Goal: Find specific page/section: Find specific page/section

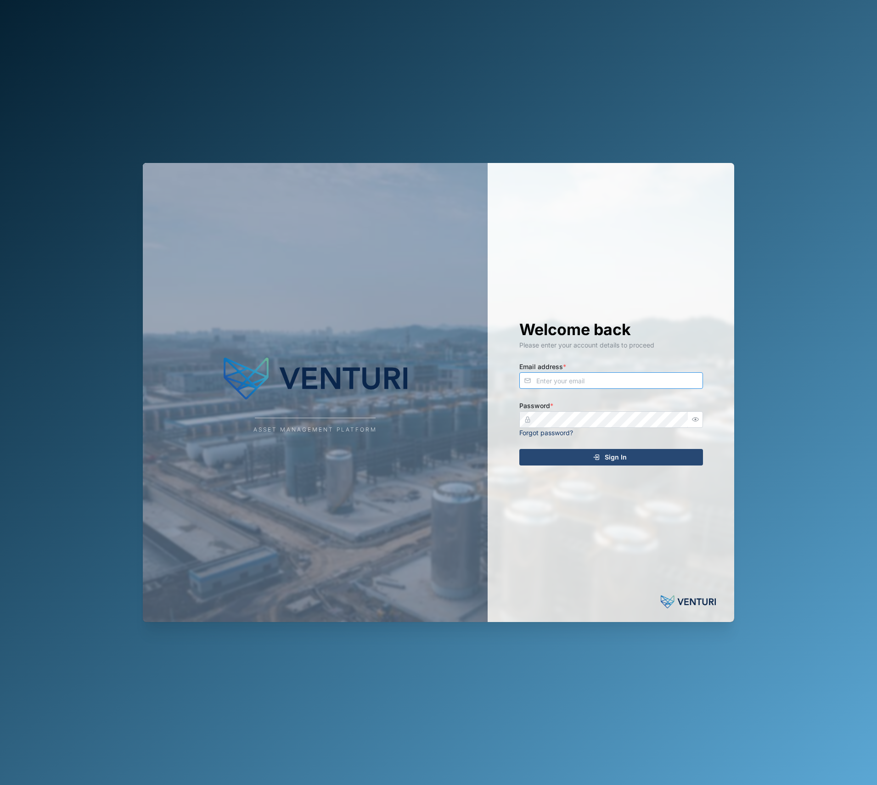
click at [585, 385] on input "Email address *" at bounding box center [611, 380] width 184 height 17
type input "[PERSON_NAME][EMAIL_ADDRESS][DOMAIN_NAME]"
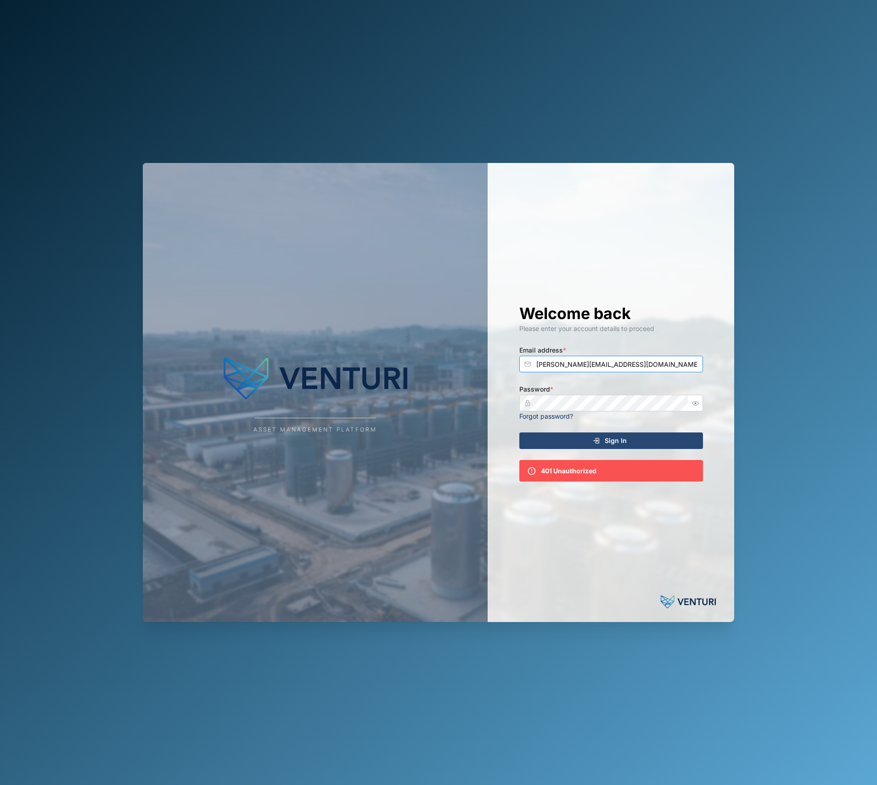
drag, startPoint x: 617, startPoint y: 364, endPoint x: 310, endPoint y: 349, distance: 306.7
click at [308, 350] on div "Asset Management Platform Welcome back Please enter your account details to pro…" at bounding box center [439, 392] width 592 height 459
type input "[EMAIL_ADDRESS][DOMAIN_NAME]"
click at [364, 400] on div "Asset Management Platform Welcome back Please enter your account details to pro…" at bounding box center [439, 392] width 592 height 459
drag, startPoint x: 529, startPoint y: 361, endPoint x: 464, endPoint y: 361, distance: 65.2
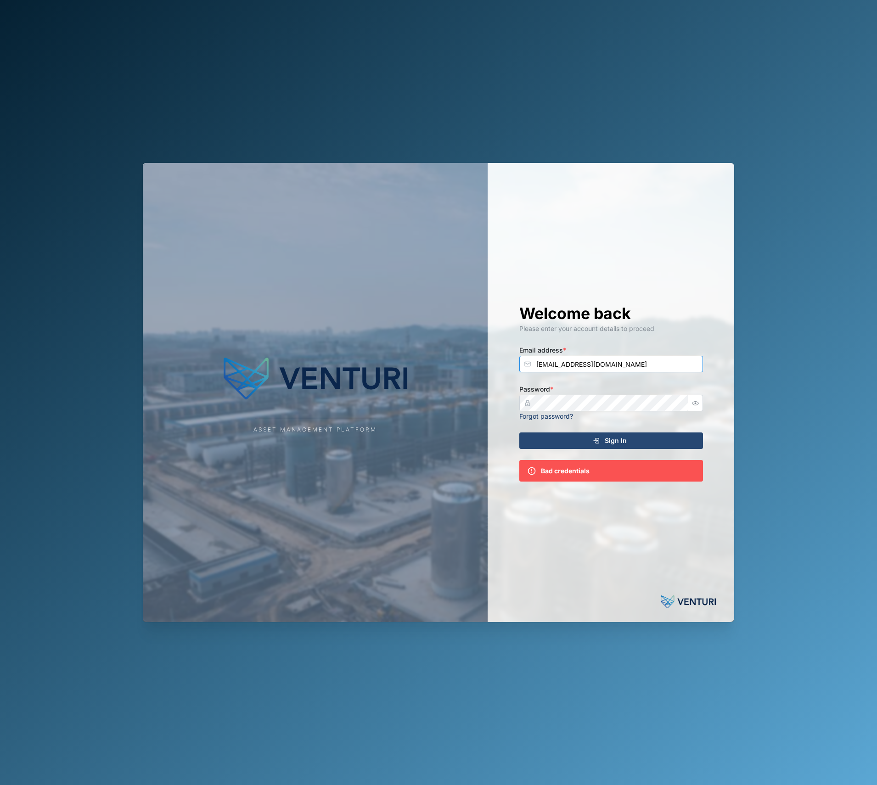
click at [464, 361] on div "Asset Management Platform Welcome back Please enter your account details to pro…" at bounding box center [439, 392] width 592 height 459
click at [565, 364] on input "Email address *" at bounding box center [611, 364] width 184 height 17
type input "[EMAIL_ADDRESS][DOMAIN_NAME]"
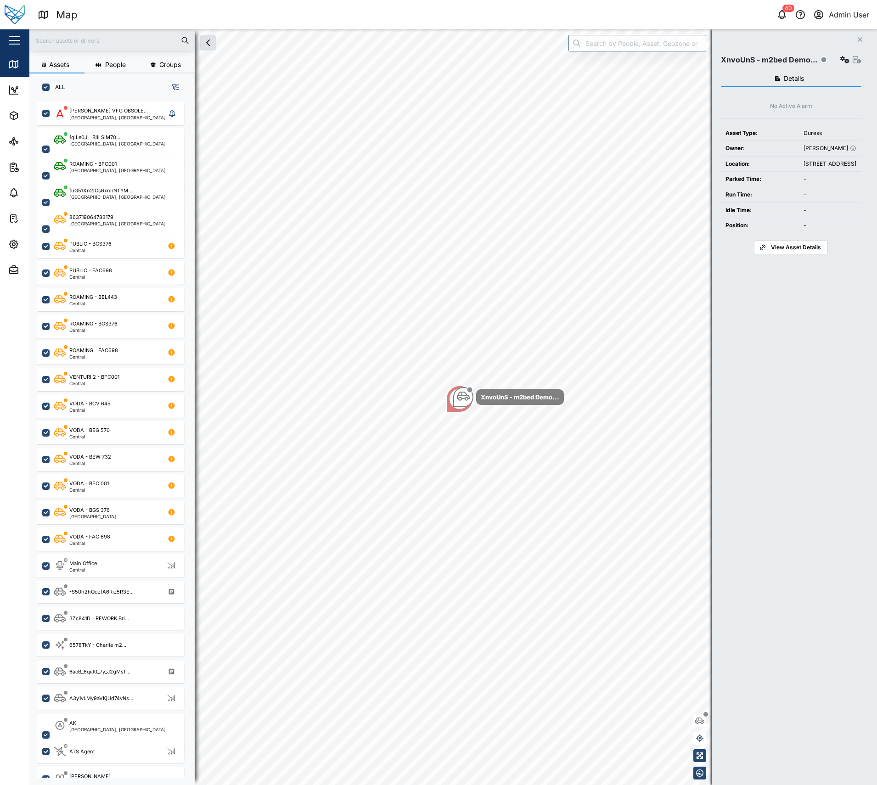
scroll to position [673, 144]
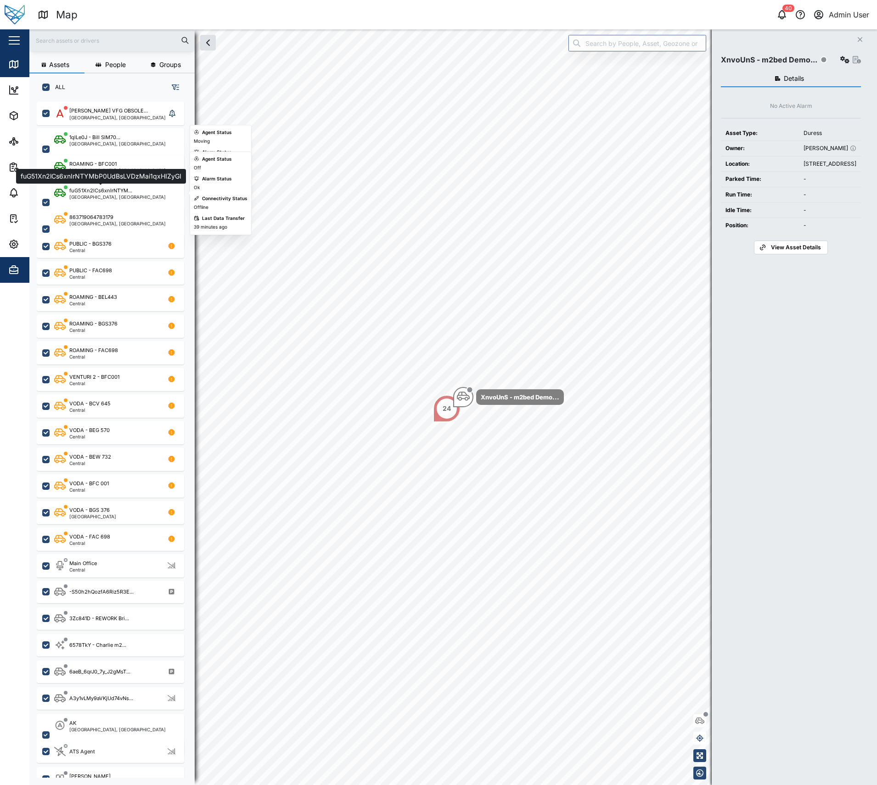
click at [11, 268] on icon "button" at bounding box center [14, 271] width 8 height 6
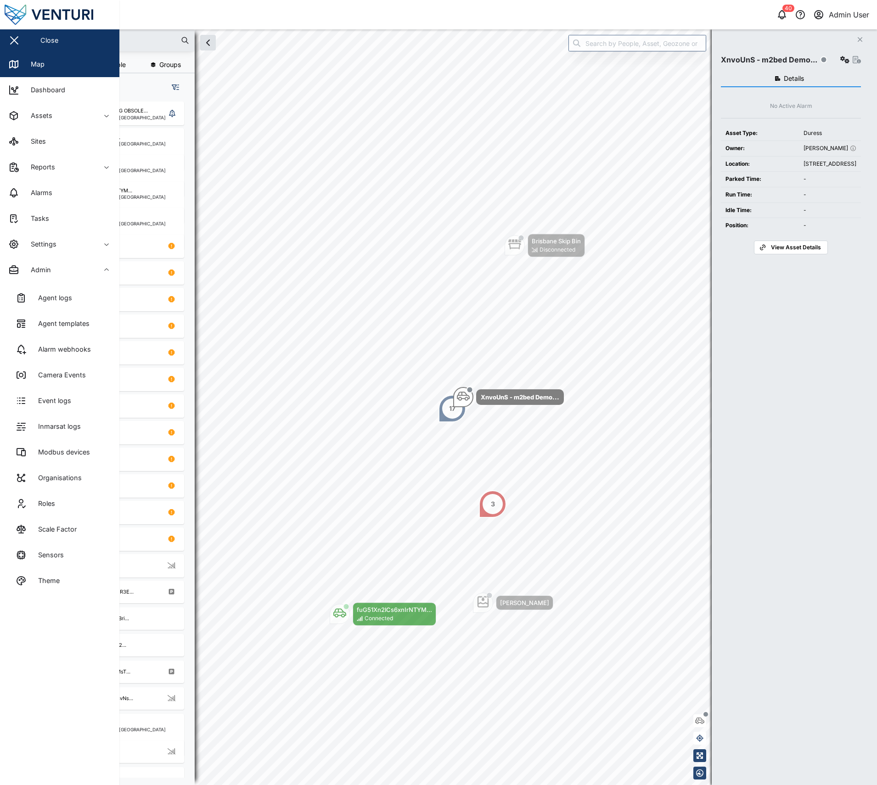
click at [270, 10] on div "Map" at bounding box center [246, 15] width 416 height 16
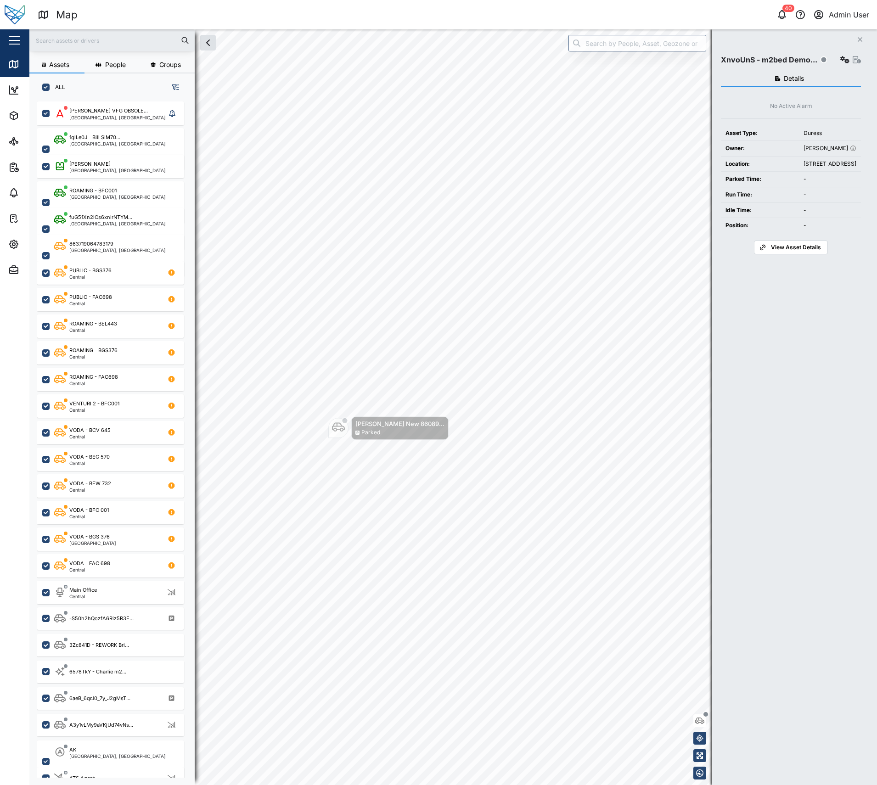
click at [373, 429] on div "Parked" at bounding box center [370, 433] width 19 height 9
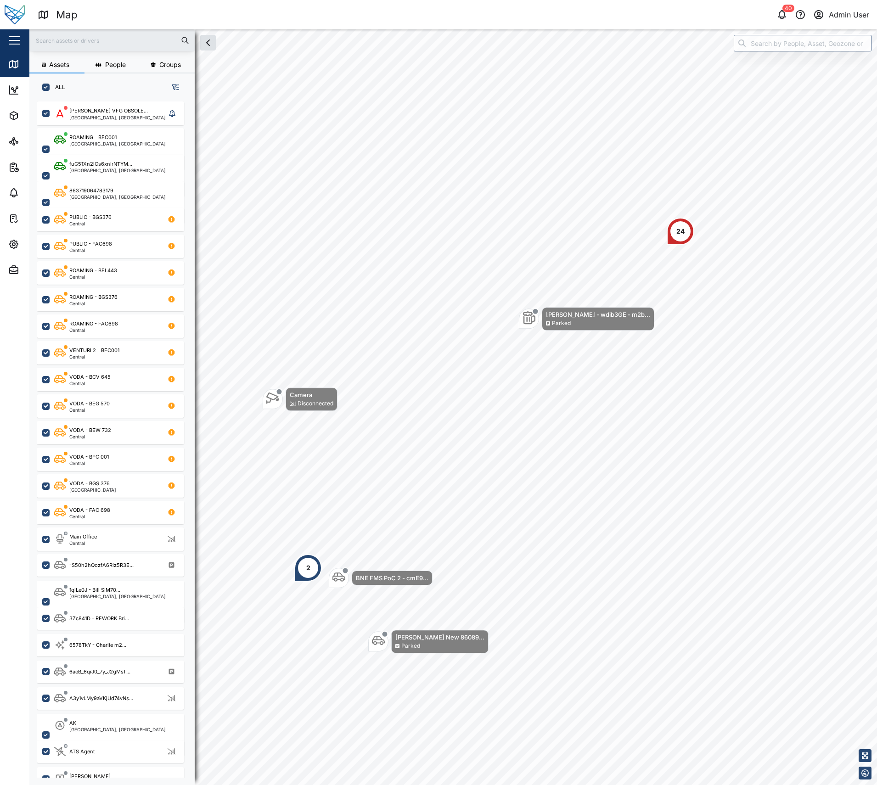
click at [688, 234] on div "24" at bounding box center [681, 232] width 28 height 28
click at [686, 235] on div "24" at bounding box center [681, 232] width 28 height 28
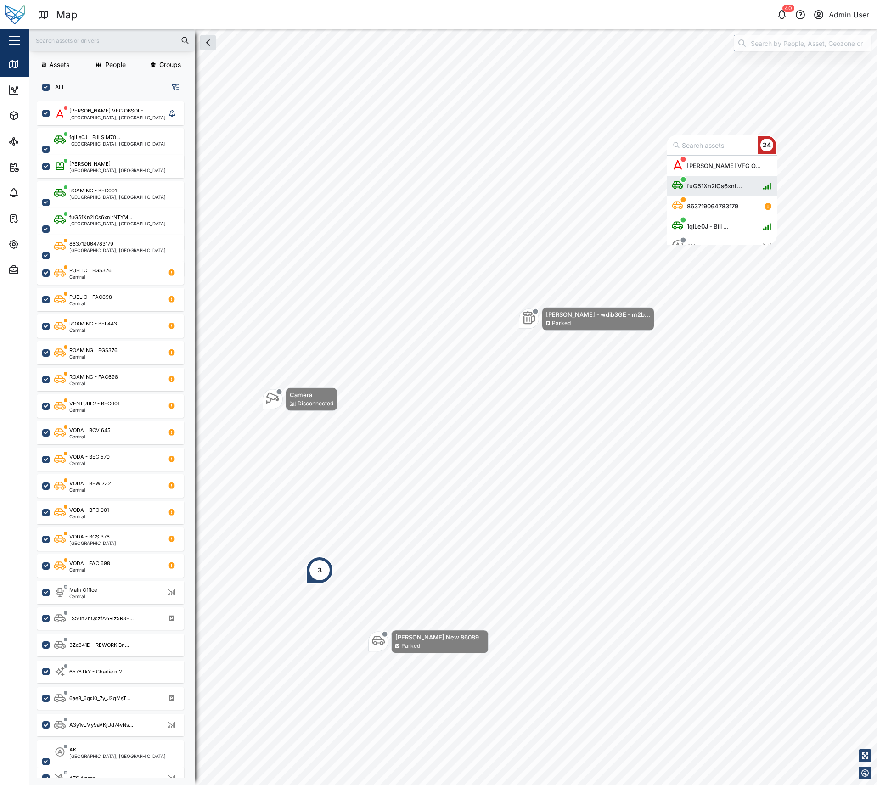
click at [720, 187] on div "fuG51Xn2lCs6xnI..." at bounding box center [714, 185] width 62 height 9
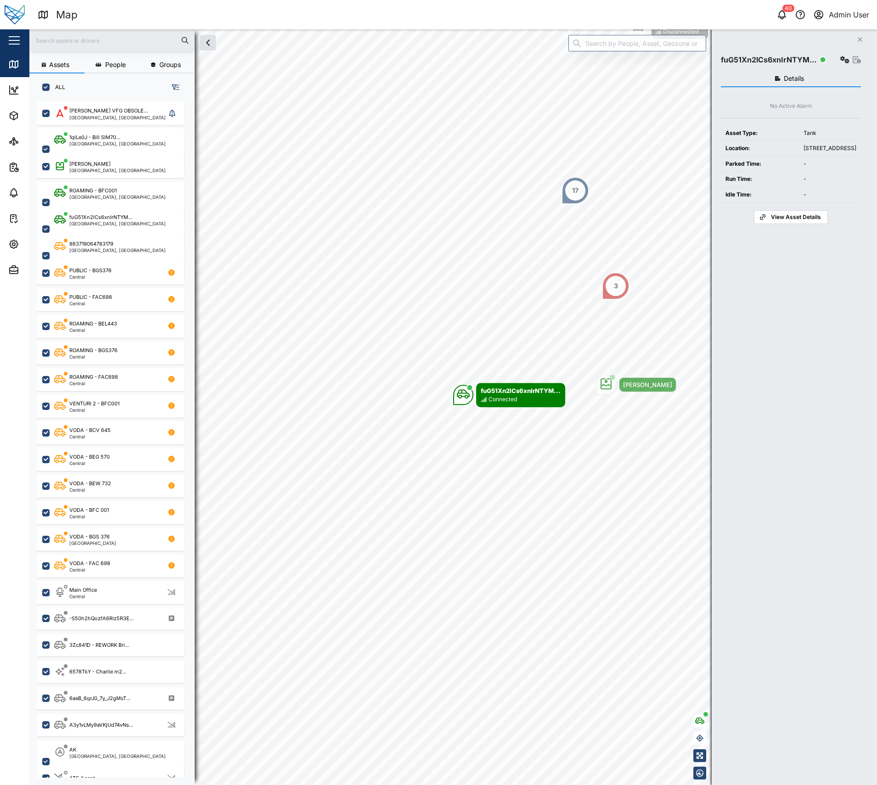
click at [576, 186] on div "17" at bounding box center [575, 191] width 6 height 10
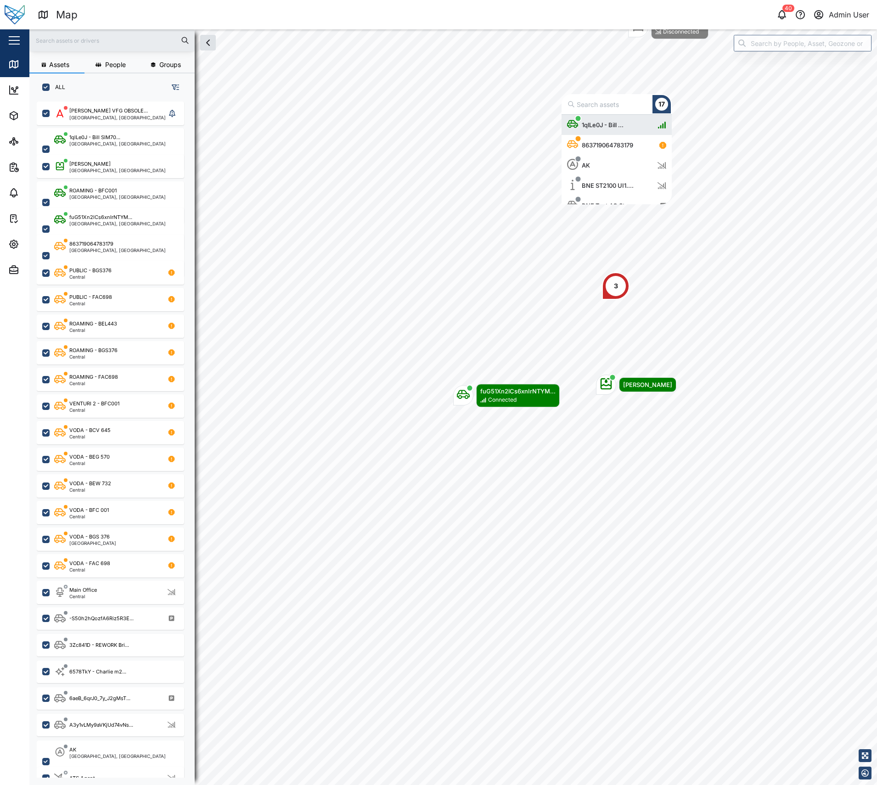
scroll to position [83, 103]
click at [620, 122] on div "1qlLe0J - Bill ..." at bounding box center [602, 124] width 49 height 9
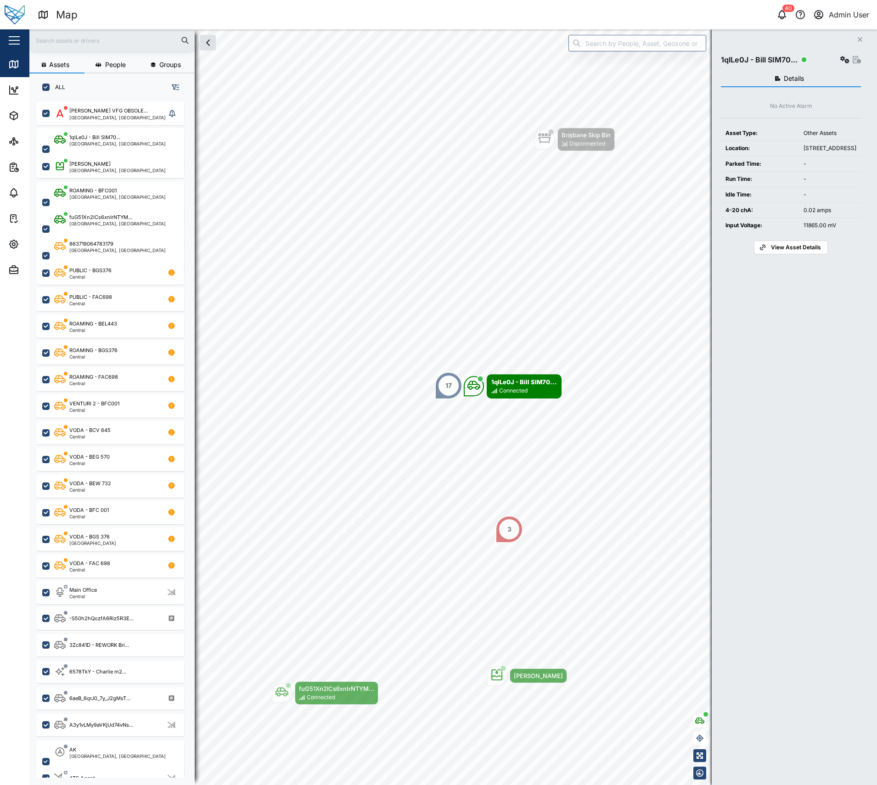
click at [447, 382] on div "17" at bounding box center [449, 386] width 6 height 10
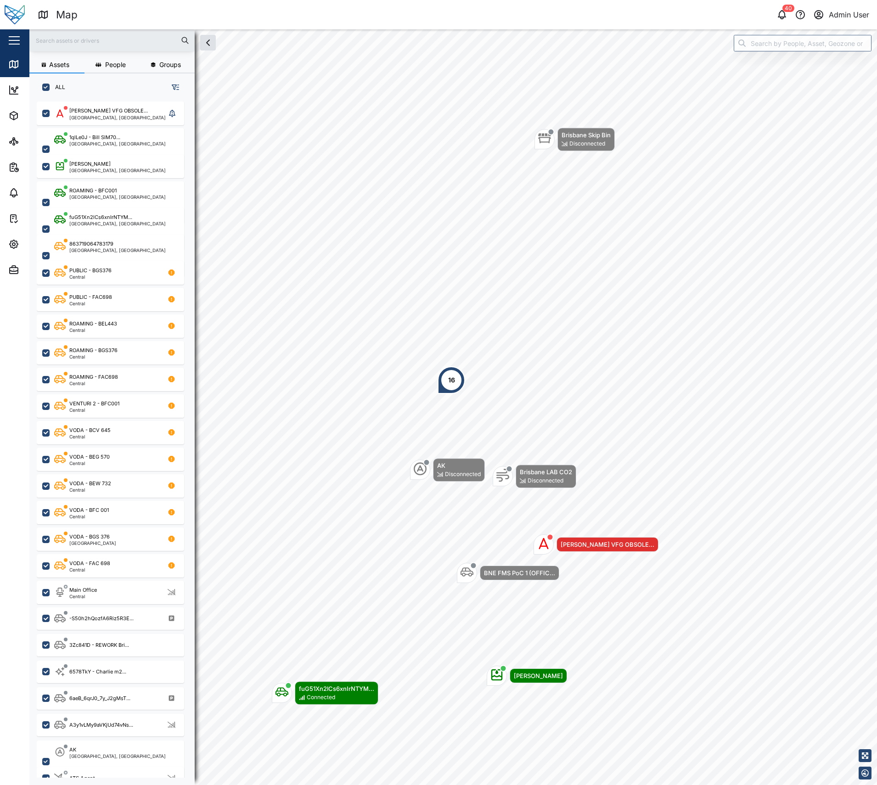
click at [447, 384] on div "16" at bounding box center [452, 381] width 28 height 28
